Goal: Obtain resource: Download file/media

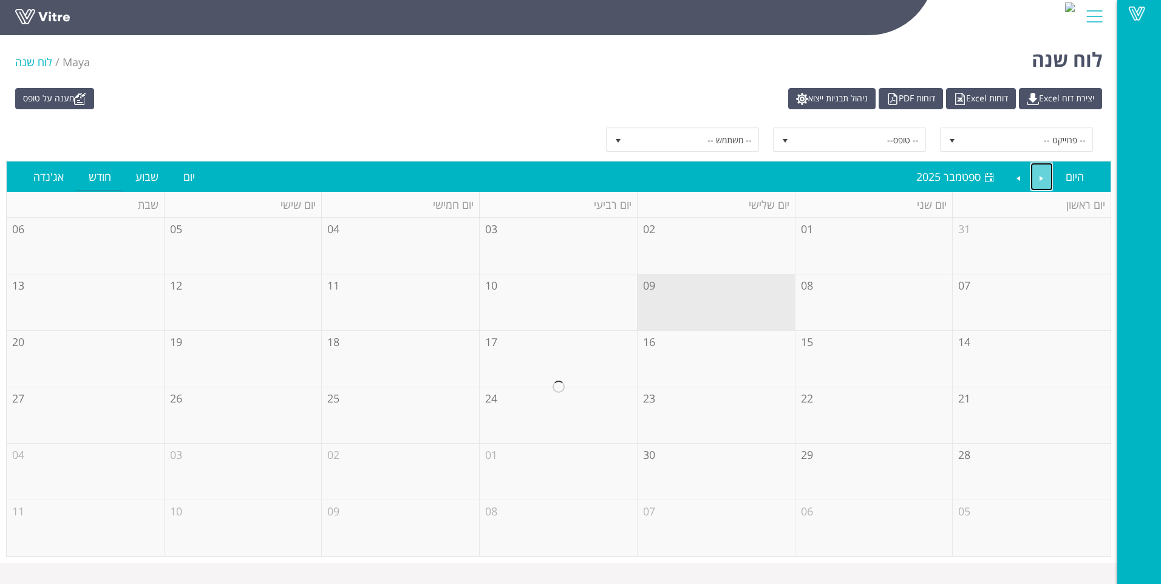
click at [1045, 171] on link "Previous" at bounding box center [1042, 177] width 23 height 28
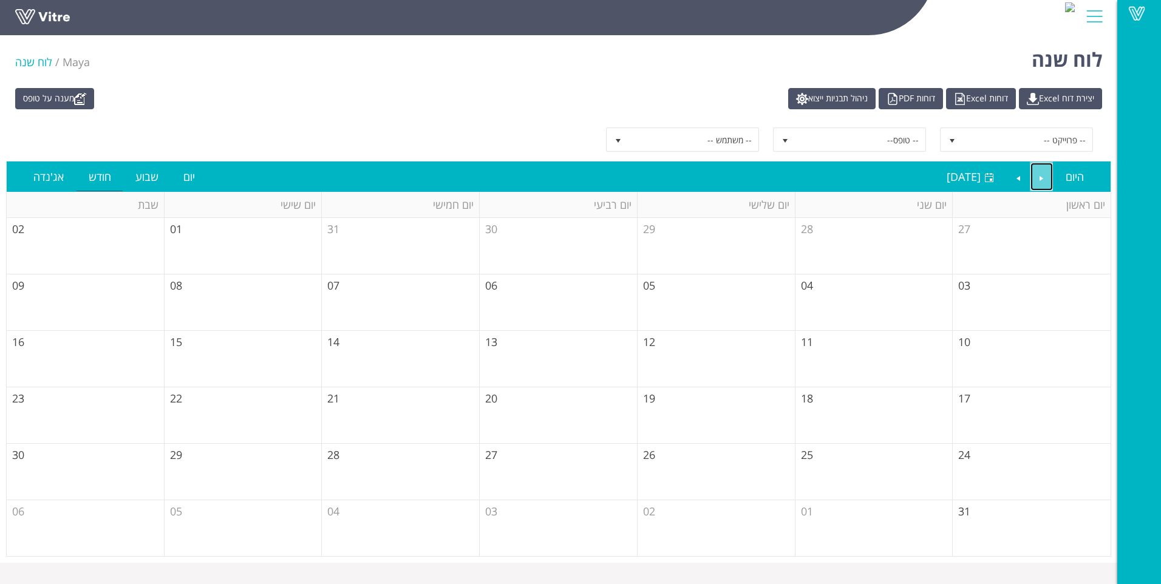
click at [1045, 171] on link "Previous" at bounding box center [1042, 177] width 23 height 28
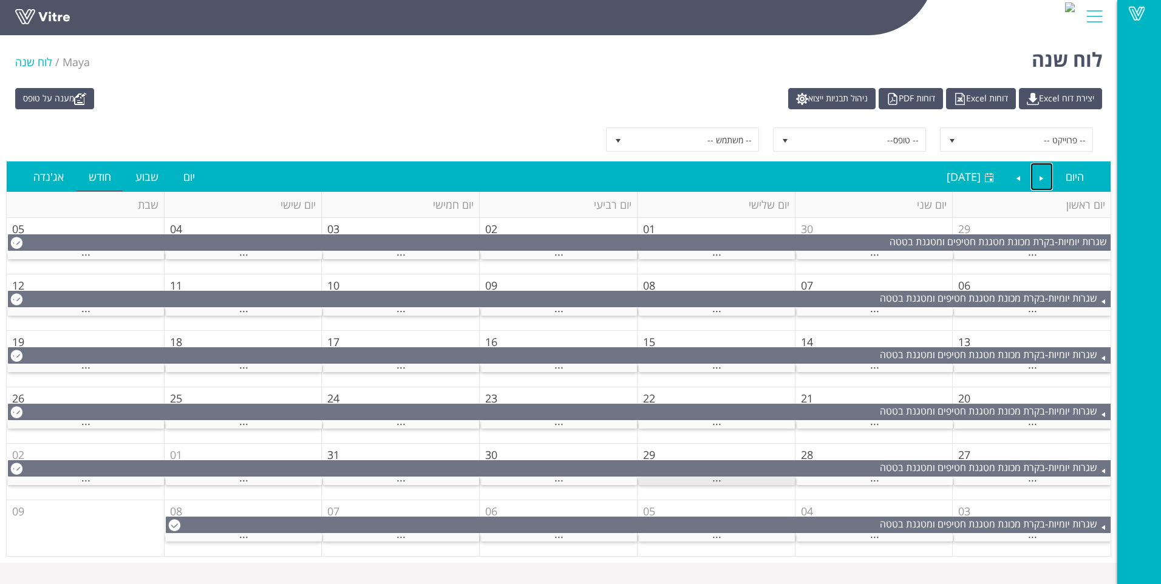
click at [744, 485] on div "..." at bounding box center [717, 481] width 156 height 8
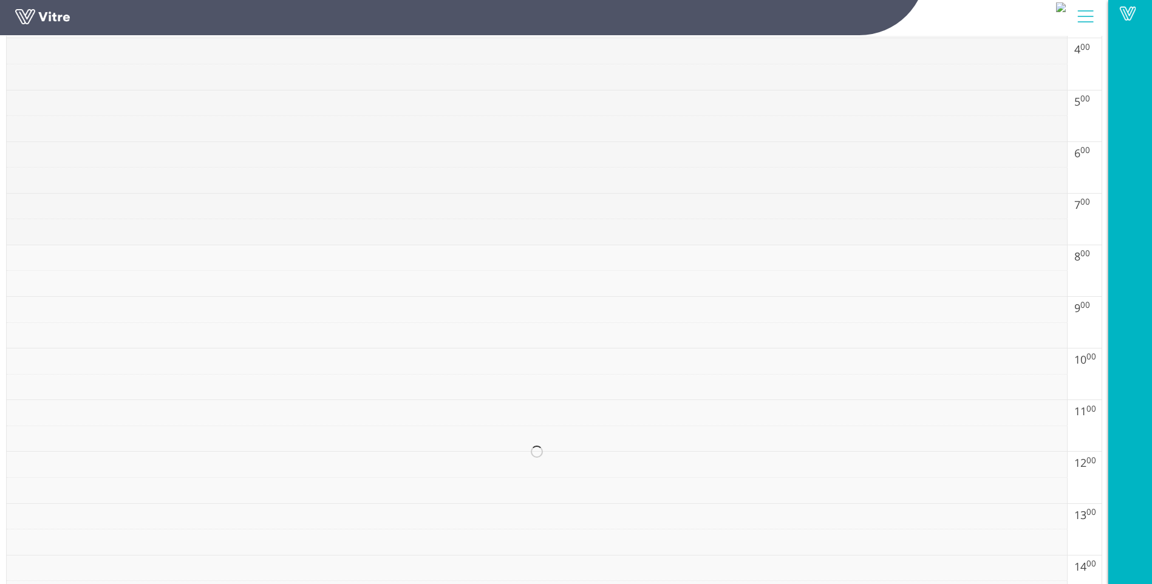
scroll to position [364, 0]
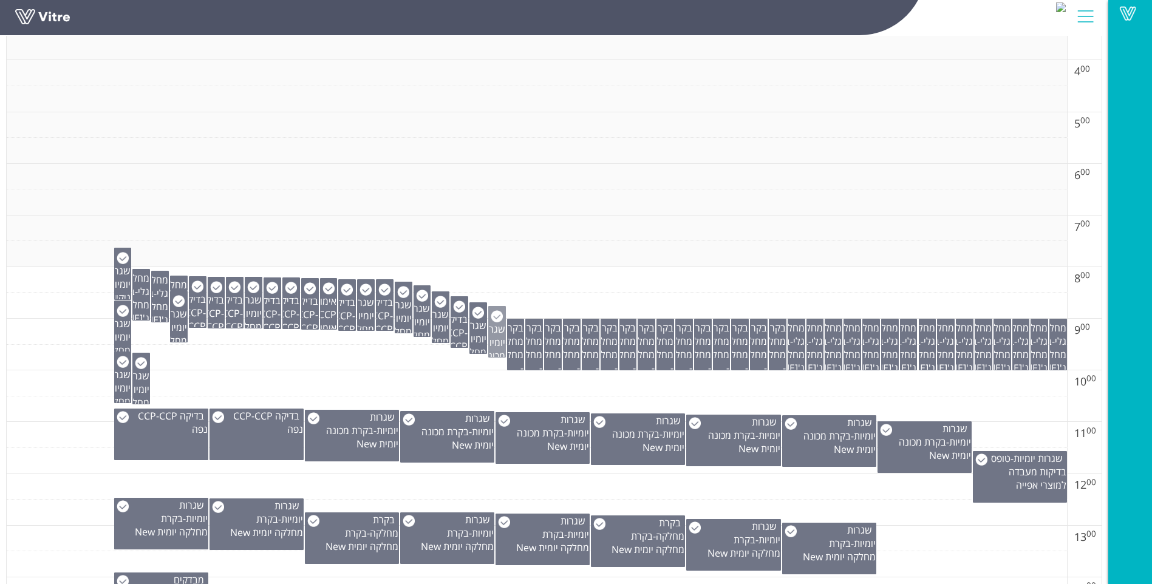
click at [494, 340] on span "שגרות יומיות" at bounding box center [492, 336] width 25 height 27
click at [479, 338] on span "שגרות יומיות" at bounding box center [474, 332] width 25 height 27
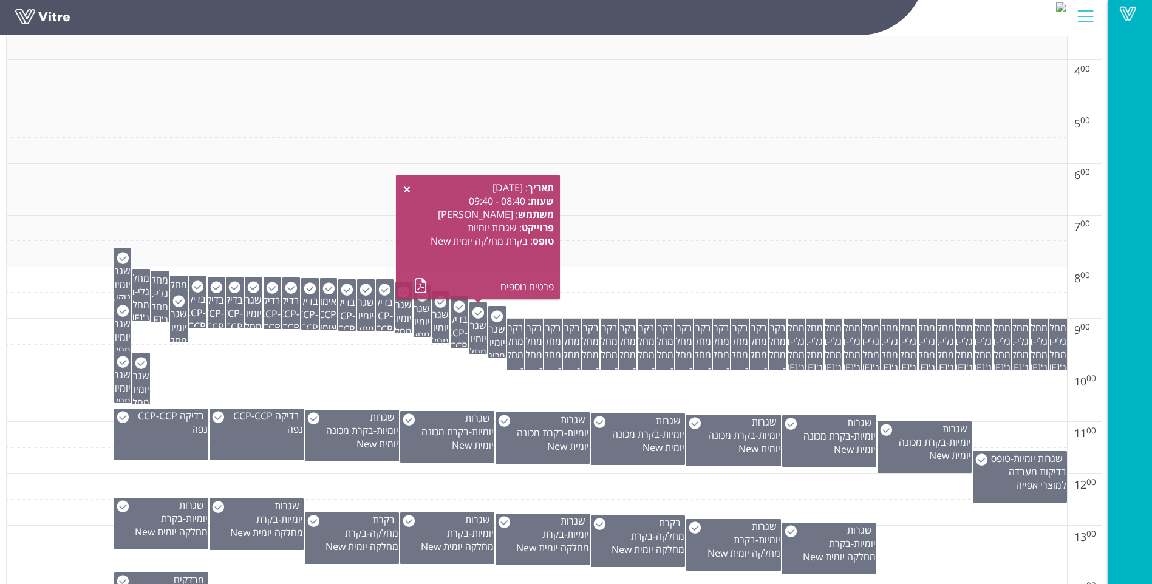
click at [428, 370] on td at bounding box center [537, 383] width 1060 height 26
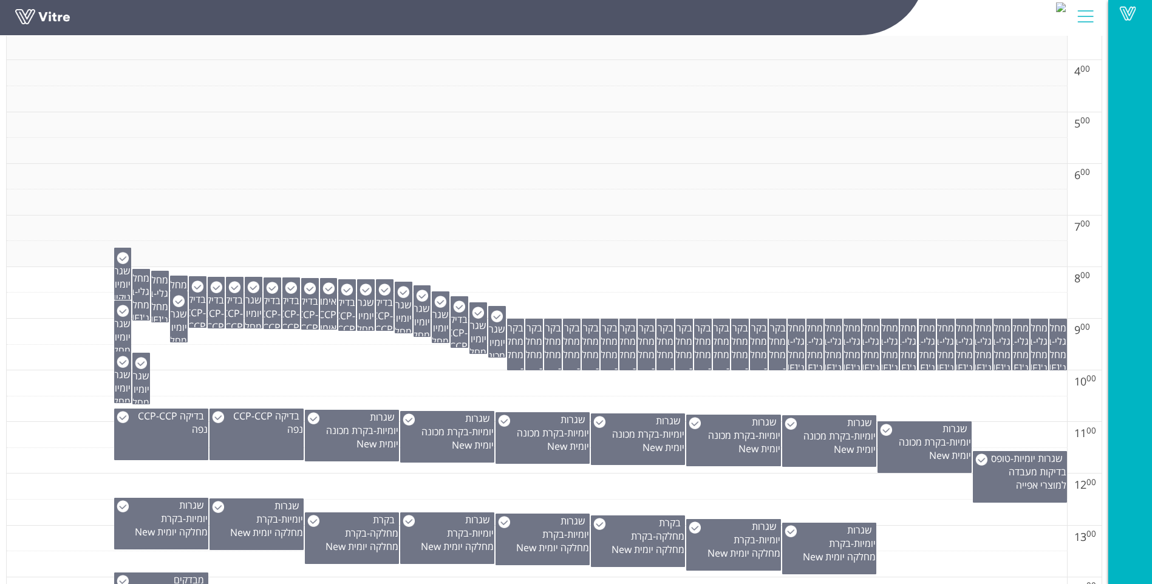
scroll to position [425, 0]
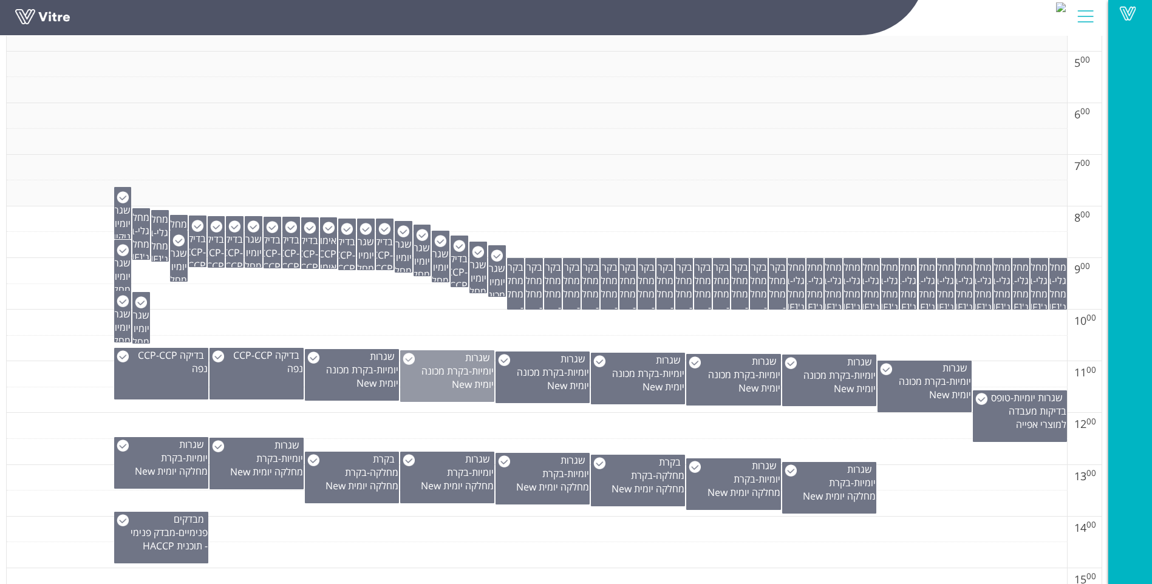
click at [429, 369] on span "בקרת מכונה יומית New" at bounding box center [458, 377] width 72 height 27
click at [409, 421] on td at bounding box center [537, 426] width 1060 height 26
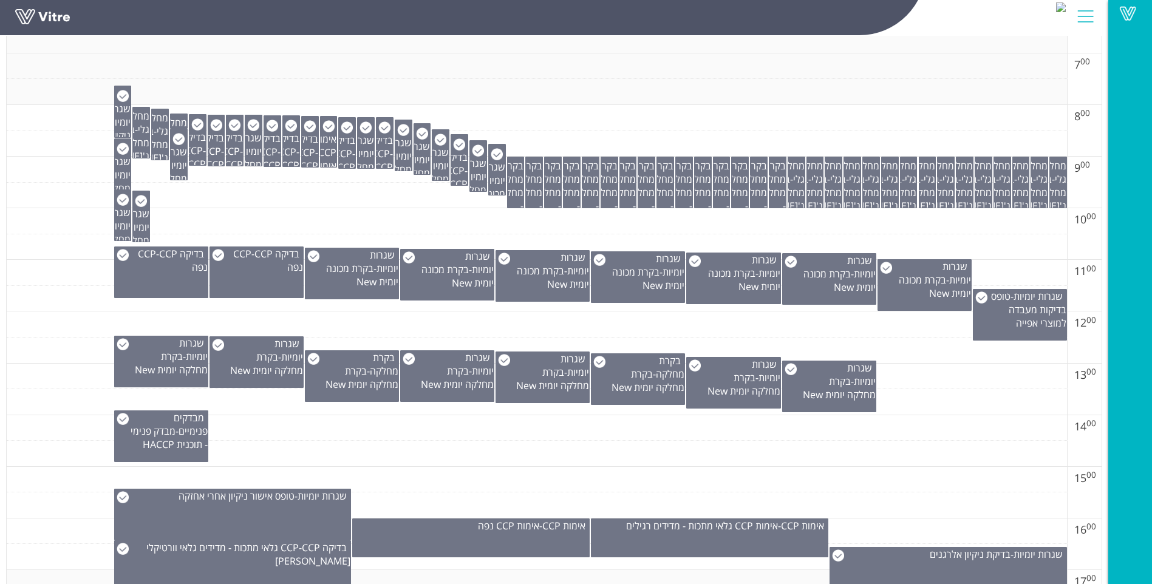
scroll to position [547, 0]
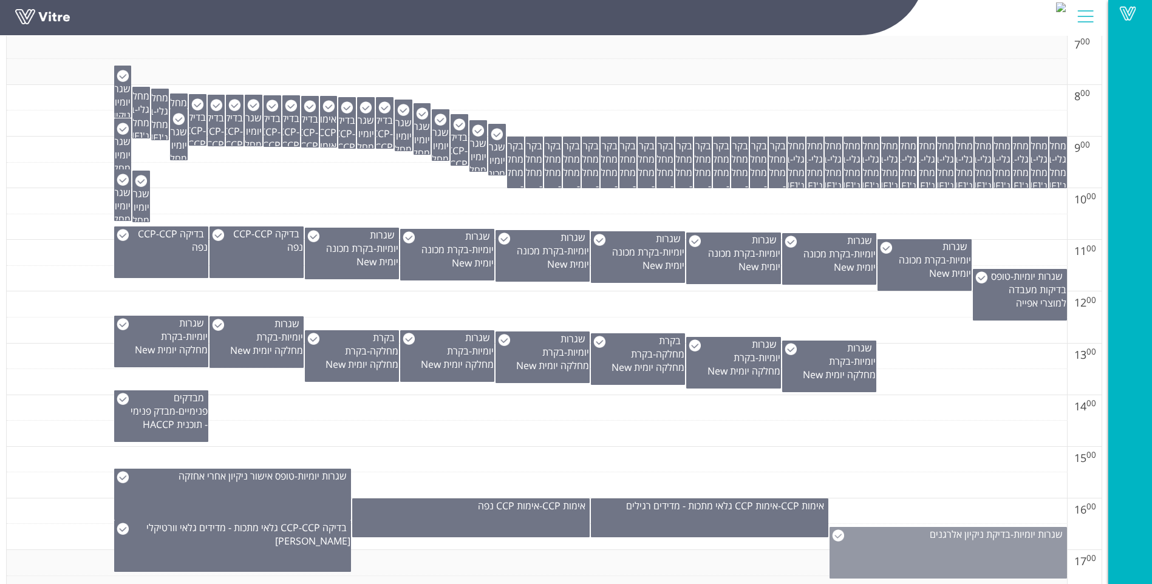
click at [862, 550] on div "שגרות יומיות - בדיקת ניקיון אלרגנים" at bounding box center [948, 553] width 237 height 52
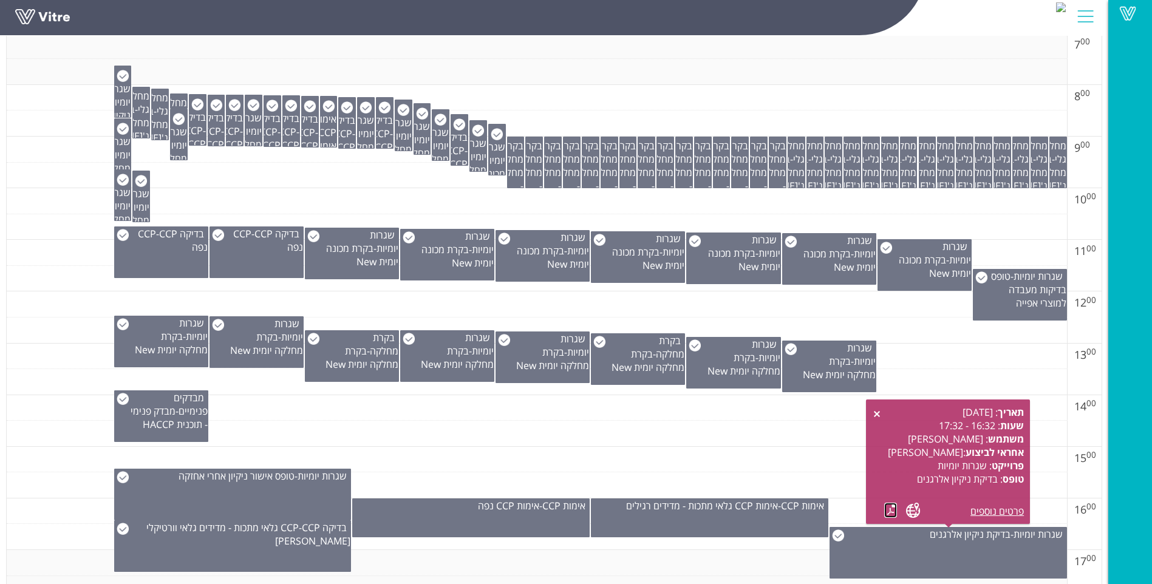
click at [890, 507] on link at bounding box center [890, 510] width 13 height 15
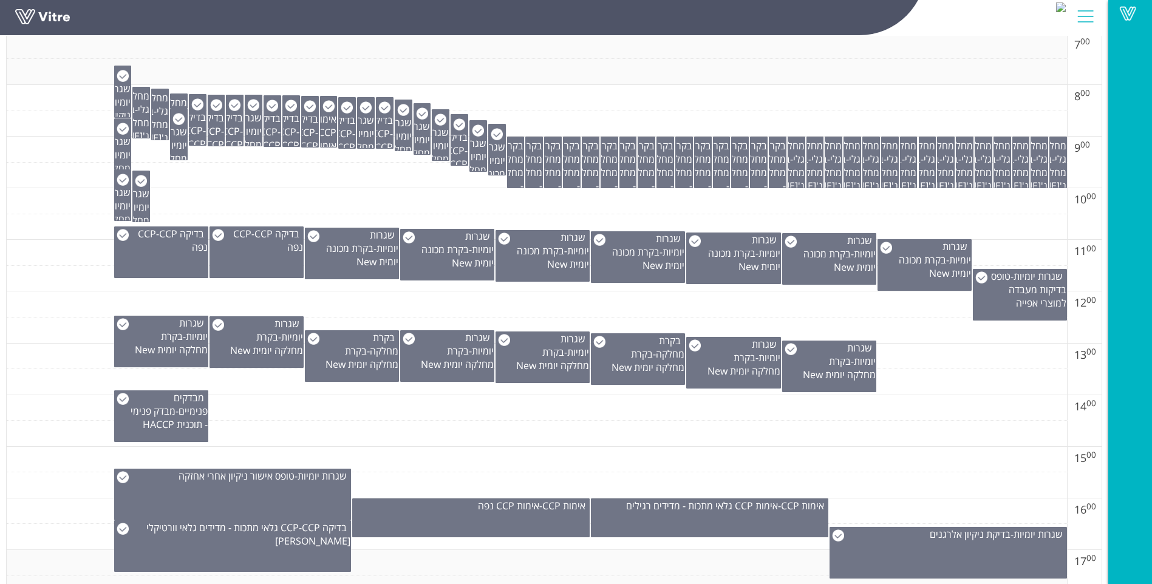
click at [749, 305] on td at bounding box center [537, 305] width 1060 height 26
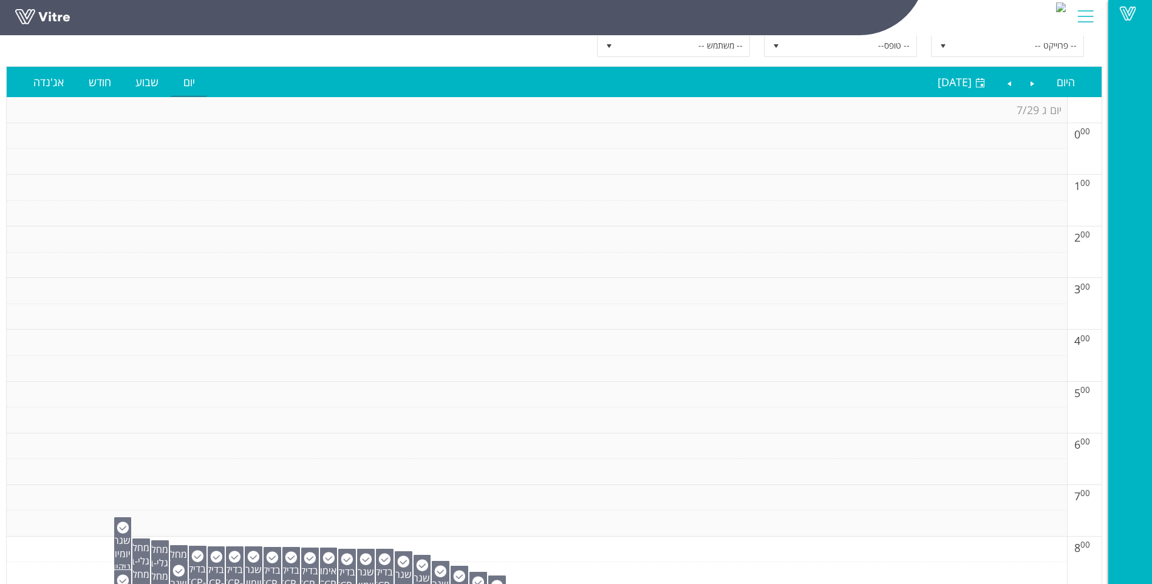
scroll to position [0, 0]
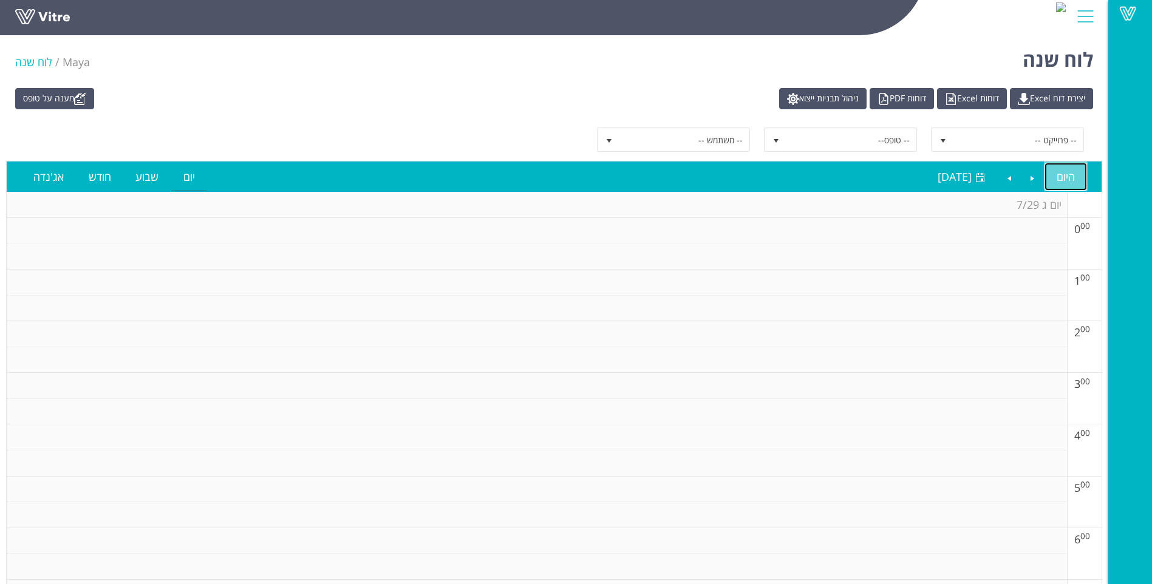
click at [1062, 176] on link "היום" at bounding box center [1066, 177] width 43 height 28
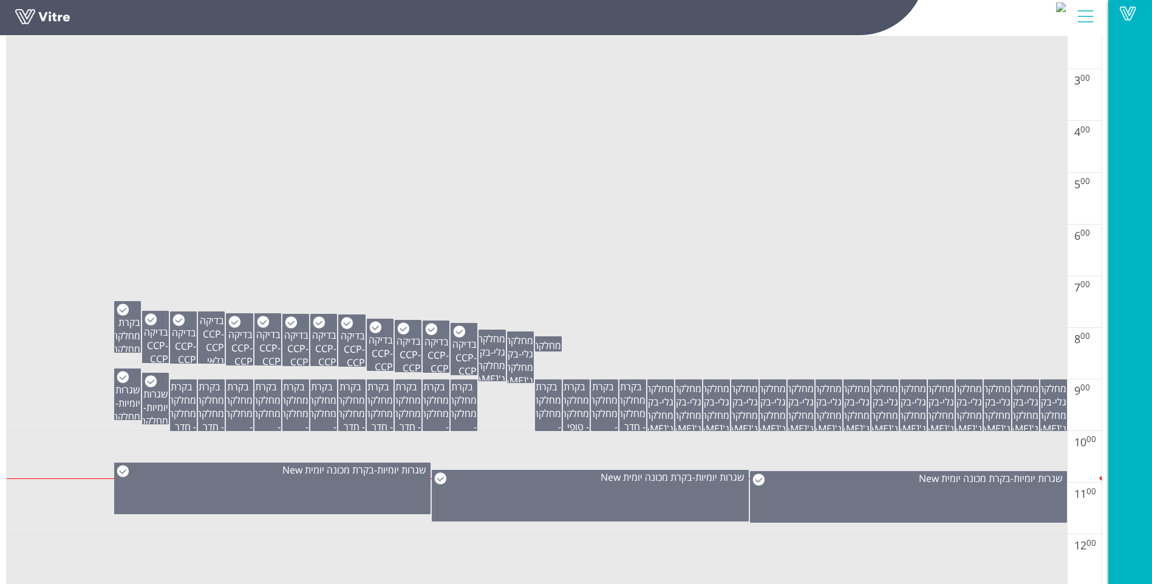
scroll to position [243, 0]
